Goal: Find contact information: Find contact information

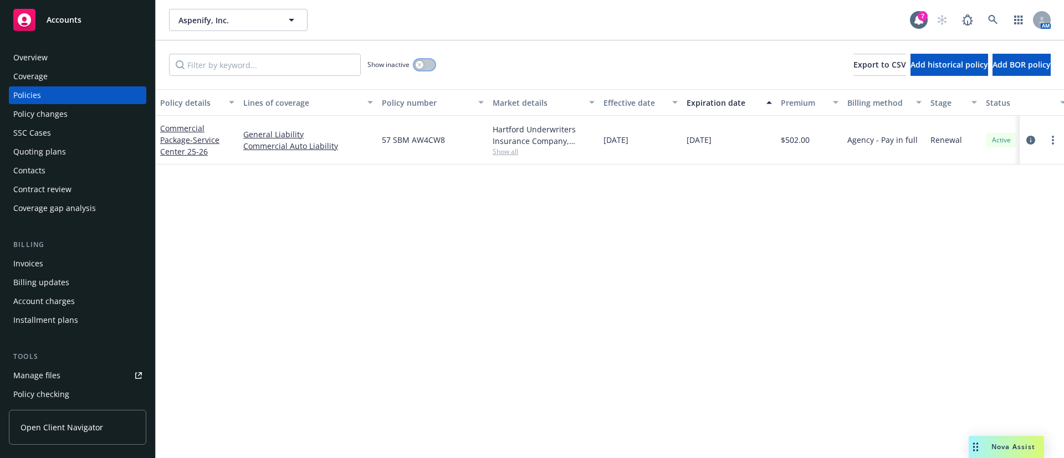
click at [427, 63] on button "button" at bounding box center [424, 64] width 21 height 11
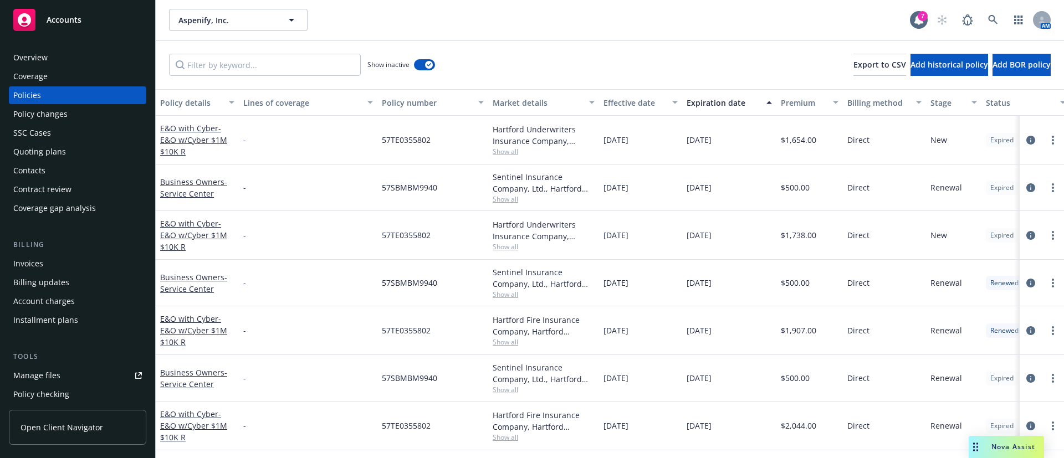
click at [711, 107] on div "Expiration date" at bounding box center [723, 103] width 73 height 12
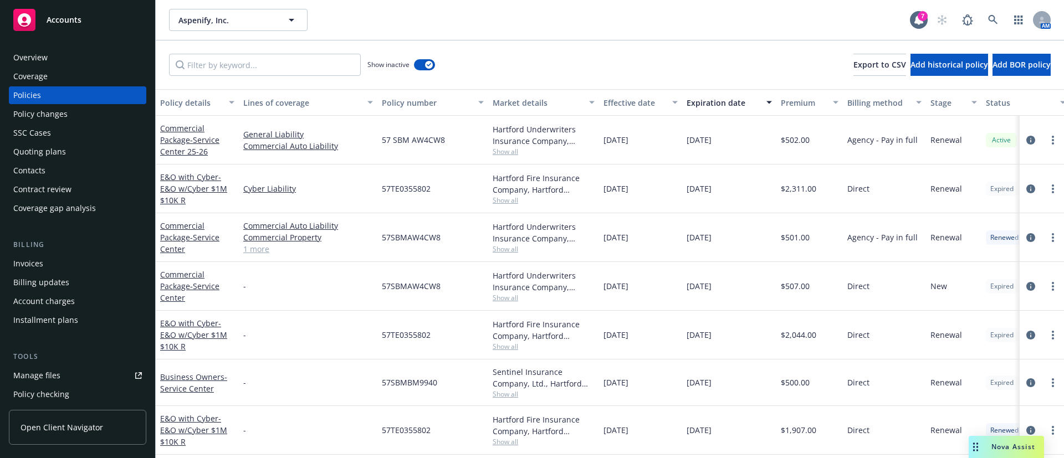
click at [499, 202] on span "Show all" at bounding box center [544, 200] width 102 height 9
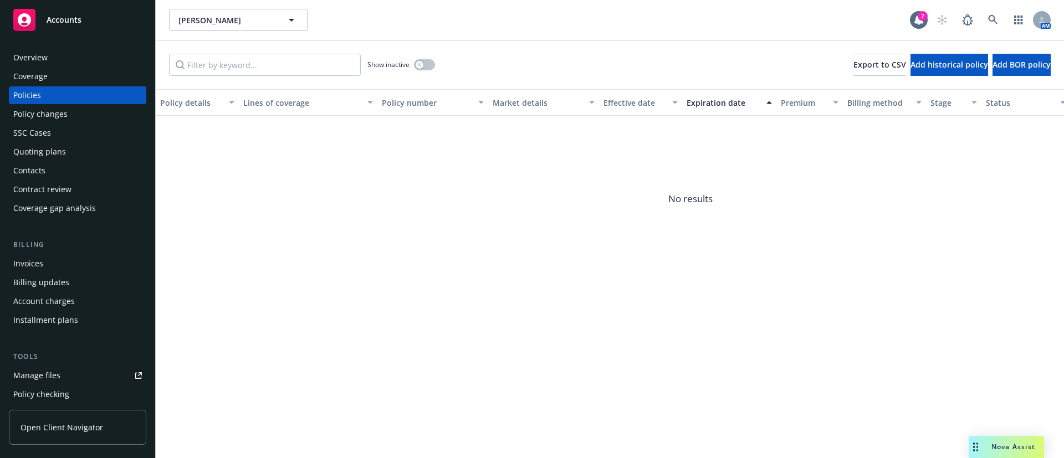
click at [43, 171] on div "Contacts" at bounding box center [29, 171] width 32 height 18
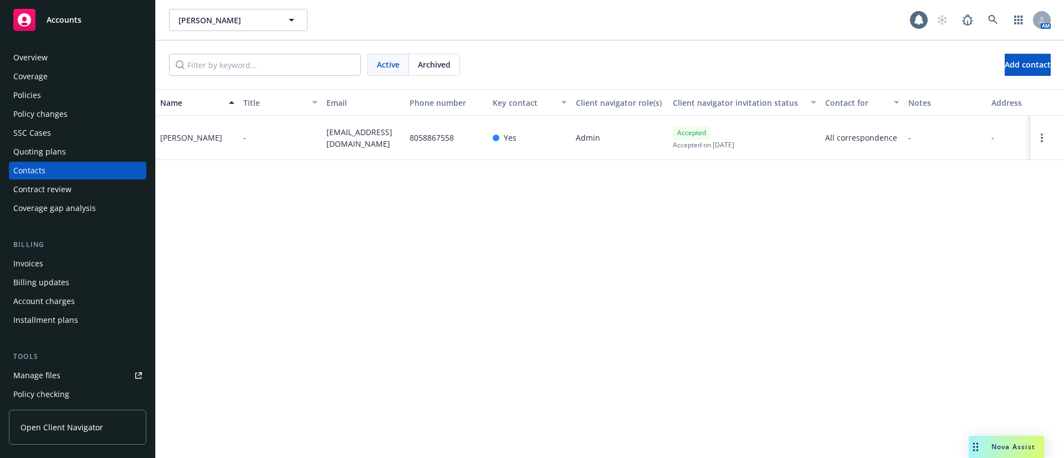
click at [344, 132] on span "westonroy@icloud.com" at bounding box center [363, 137] width 74 height 23
copy span "westonroy@icloud.com"
click at [423, 63] on span "Archived" at bounding box center [434, 65] width 33 height 12
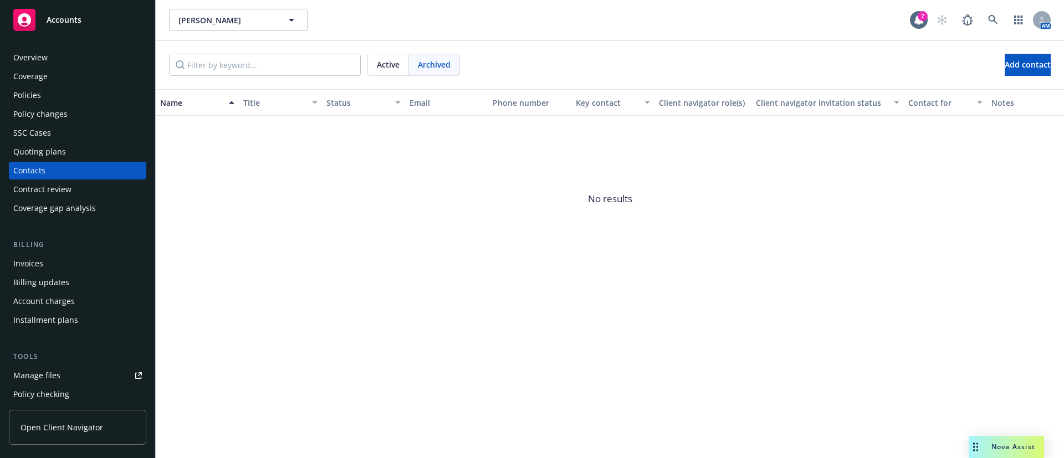
click at [71, 98] on div "Policies" at bounding box center [77, 95] width 129 height 18
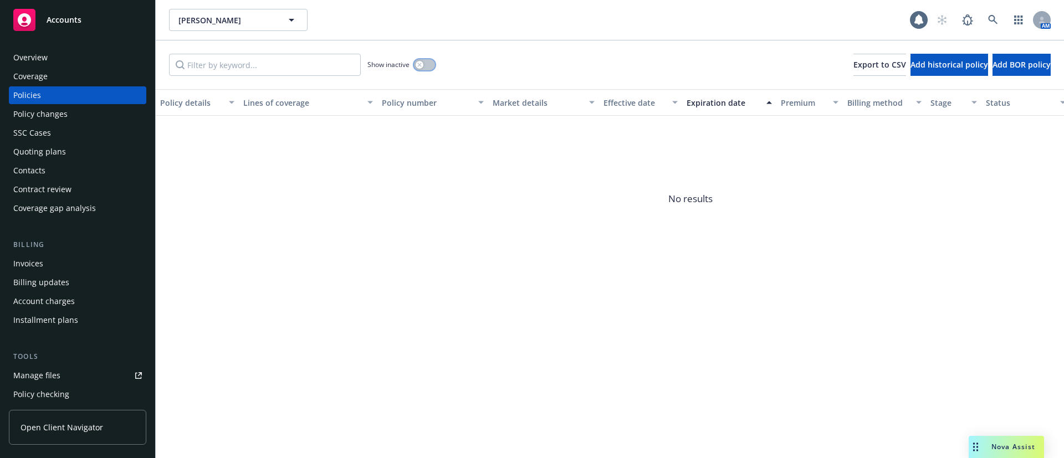
click at [428, 61] on button "button" at bounding box center [424, 64] width 21 height 11
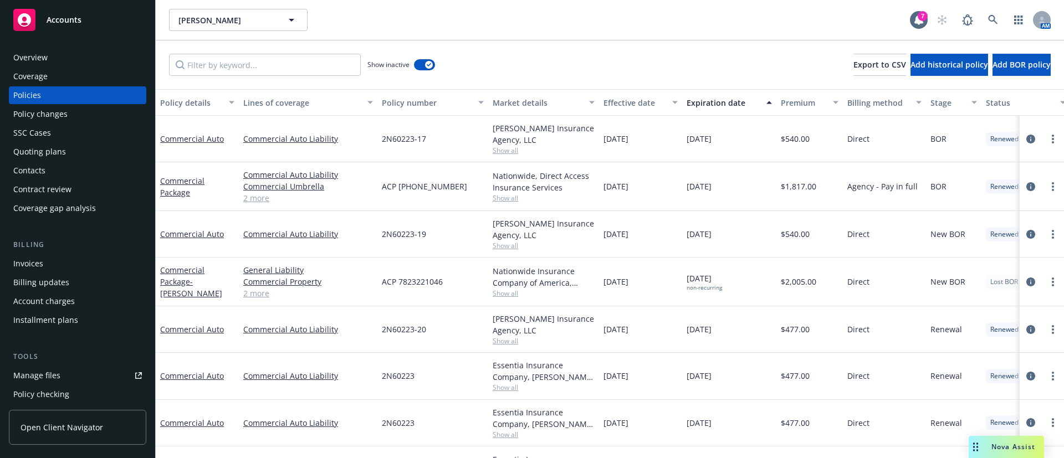
click at [725, 99] on div "Expiration date" at bounding box center [723, 103] width 73 height 12
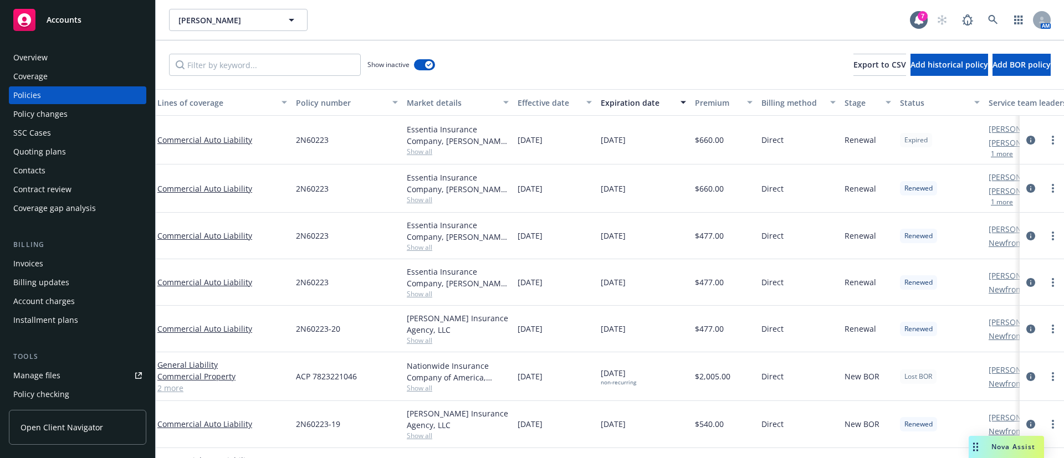
scroll to position [0, 107]
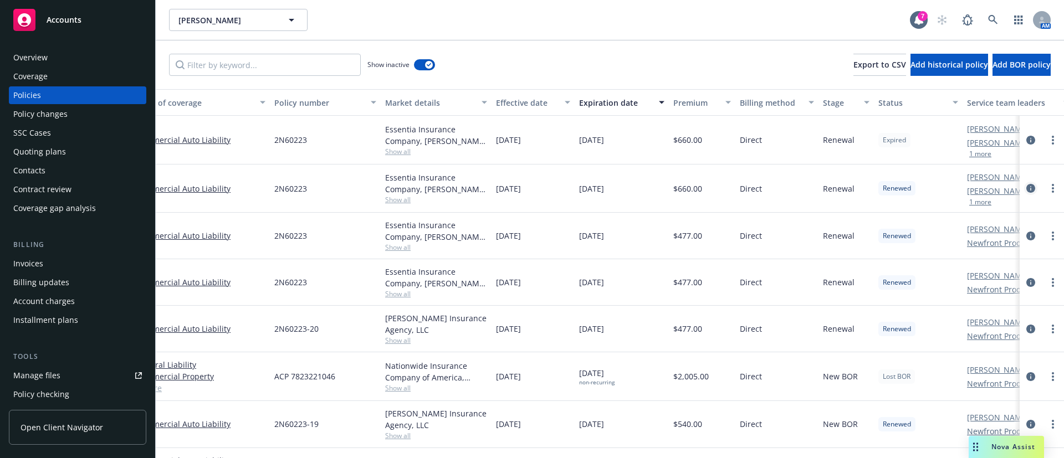
click at [1026, 188] on icon "circleInformation" at bounding box center [1030, 188] width 9 height 9
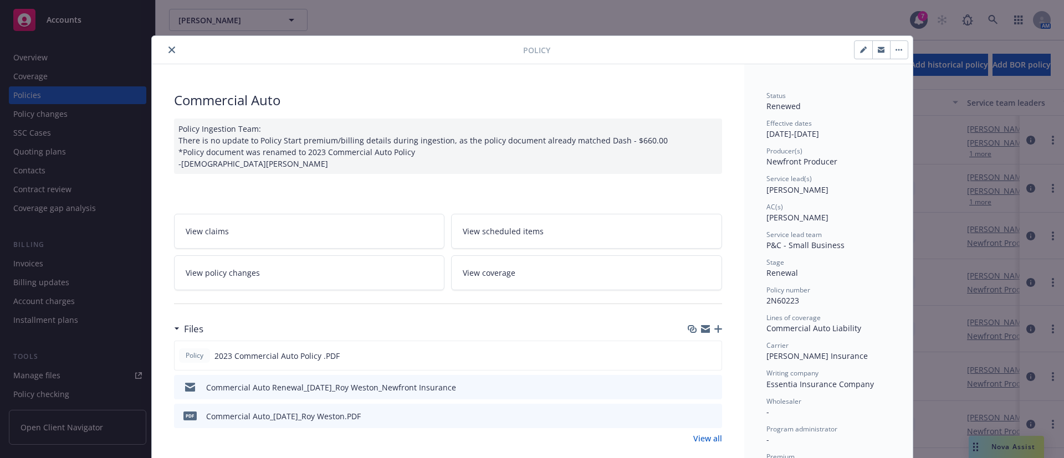
scroll to position [83, 0]
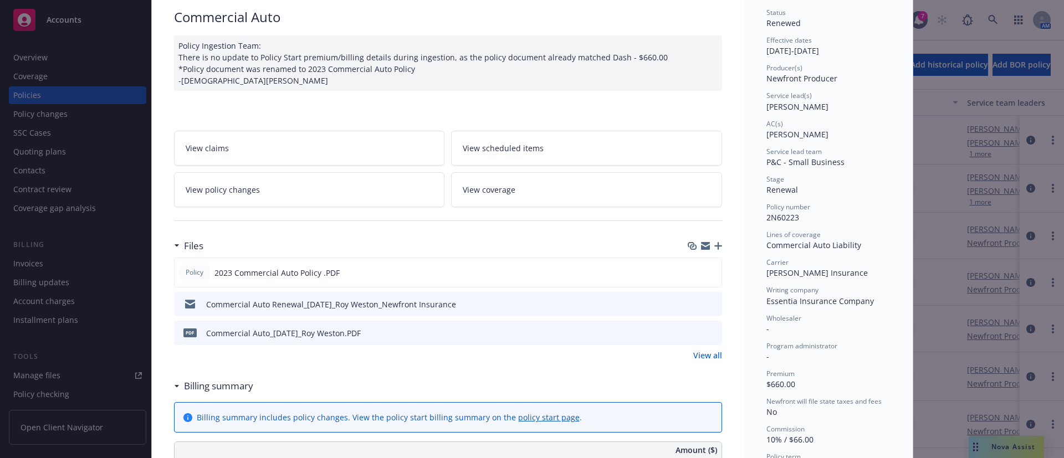
click at [713, 332] on div "PDF Commercial Auto_08-30-2023_Roy Weston.PDF" at bounding box center [448, 333] width 548 height 24
click at [707, 332] on icon "preview file" at bounding box center [711, 333] width 10 height 8
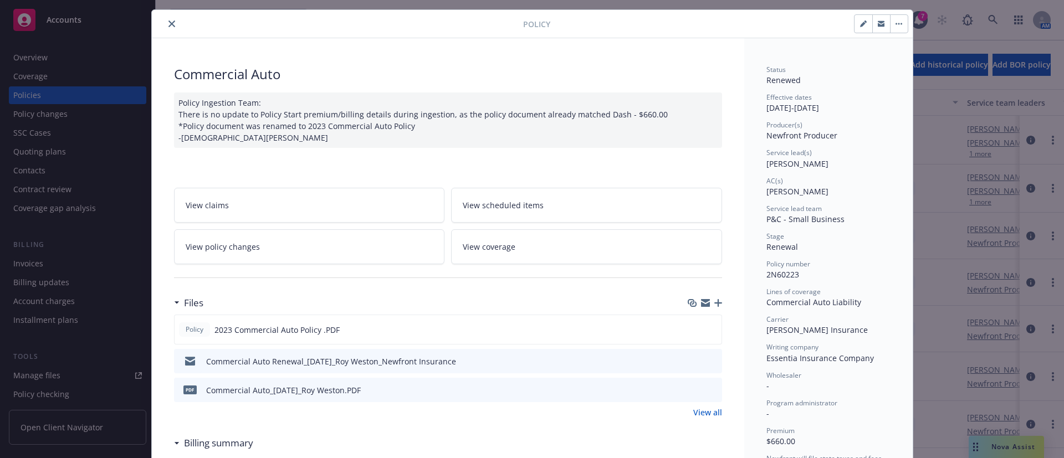
scroll to position [0, 0]
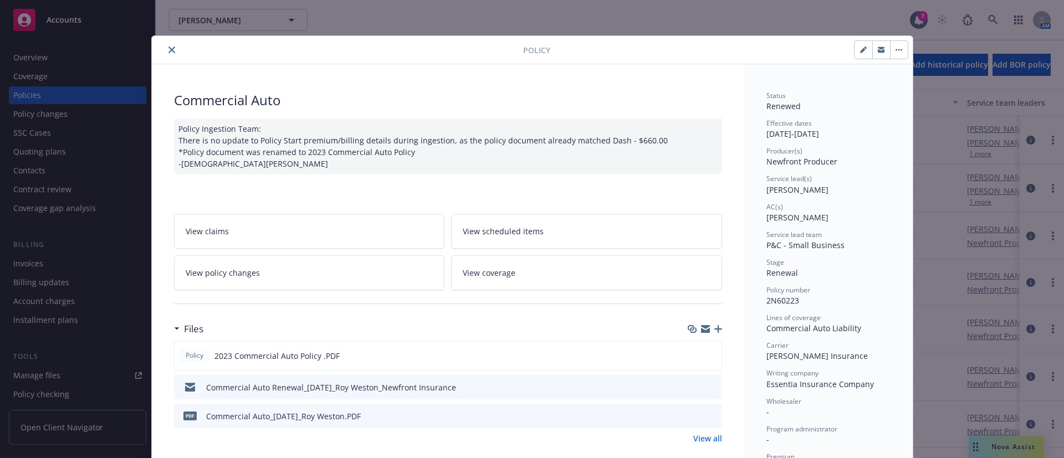
click at [168, 47] on icon "close" at bounding box center [171, 50] width 7 height 7
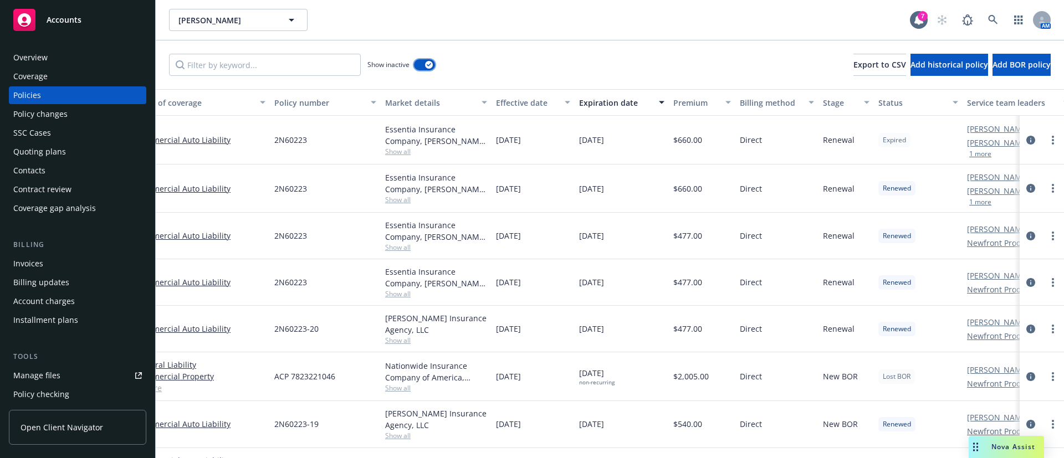
click at [423, 65] on button "button" at bounding box center [424, 64] width 21 height 11
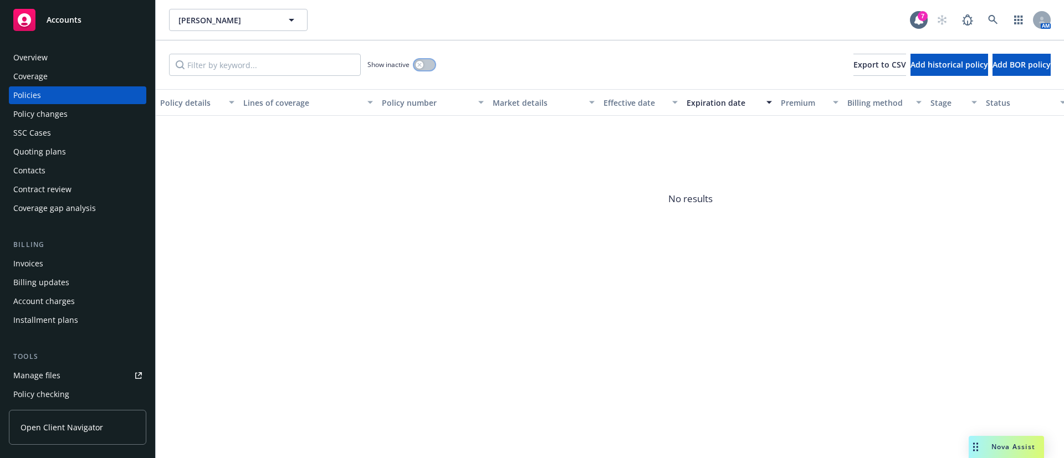
click at [427, 63] on button "button" at bounding box center [424, 64] width 21 height 11
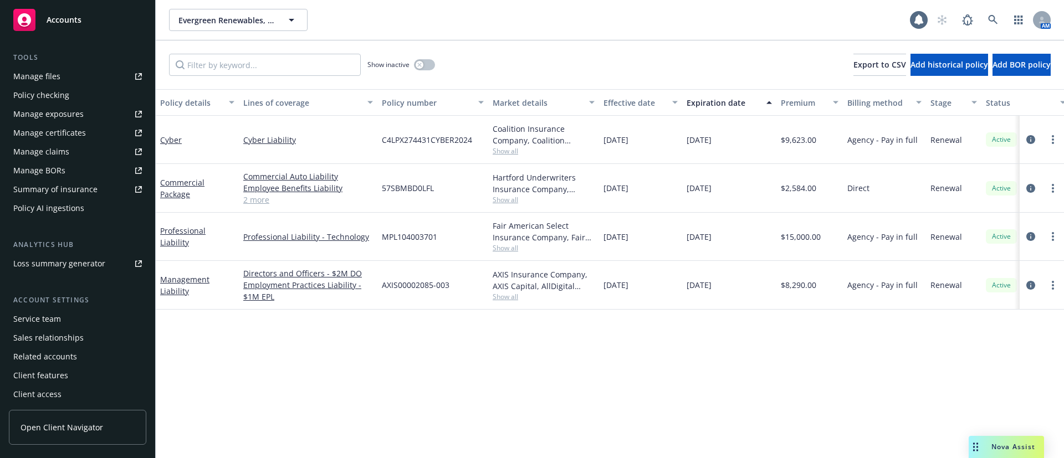
scroll to position [301, 0]
click at [73, 320] on div "Service team" at bounding box center [77, 317] width 129 height 18
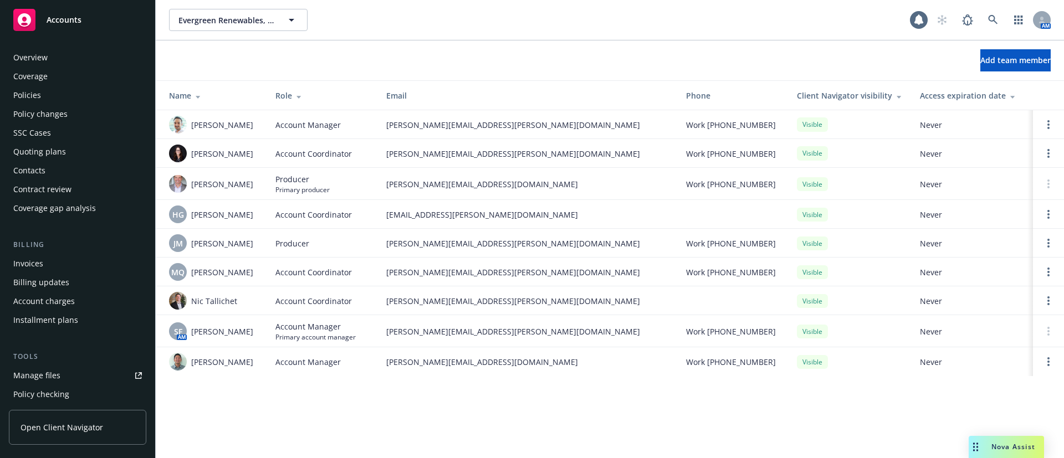
scroll to position [301, 0]
